Goal: Information Seeking & Learning: Learn about a topic

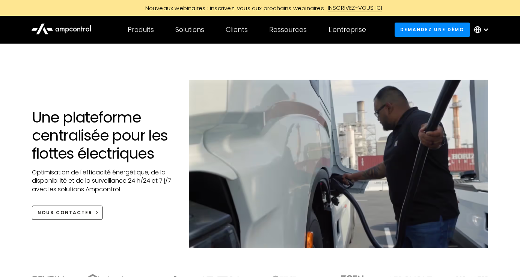
click at [479, 32] on circle at bounding box center [477, 30] width 6 height 6
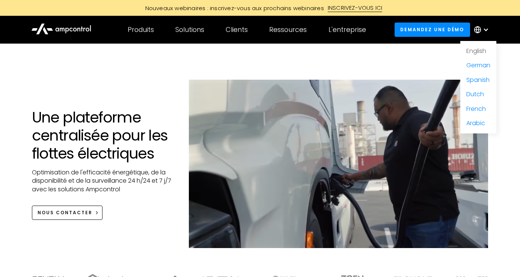
click at [474, 49] on link "English" at bounding box center [476, 51] width 20 height 9
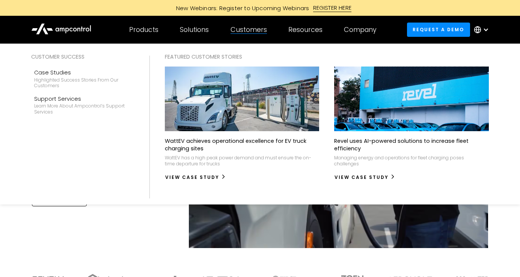
click at [253, 28] on div "Customers" at bounding box center [248, 30] width 36 height 8
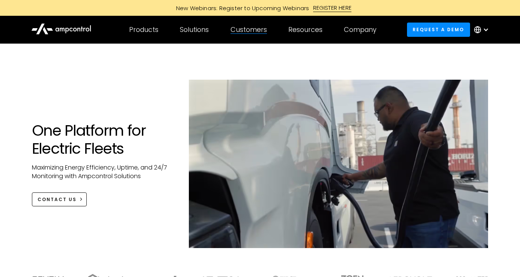
click at [253, 28] on div "Customers" at bounding box center [248, 30] width 36 height 8
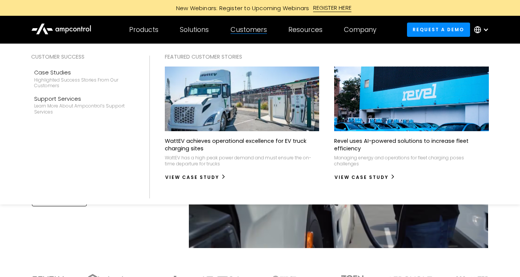
click at [225, 141] on p "WattEV achieves operational excellence for EV truck charging sites" at bounding box center [242, 144] width 155 height 15
click at [229, 113] on img at bounding box center [242, 98] width 170 height 71
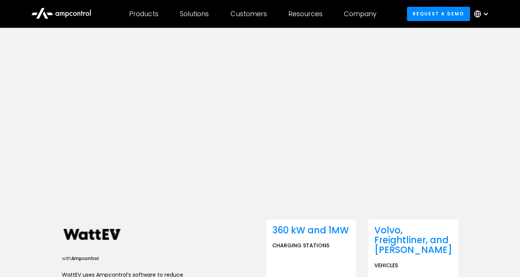
scroll to position [254, 0]
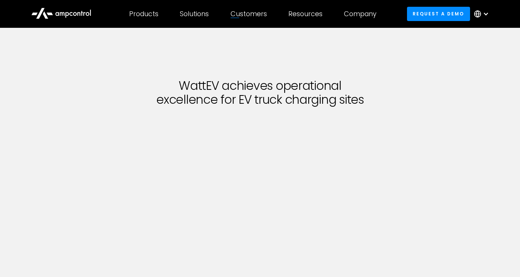
scroll to position [254, 0]
